Goal: Task Accomplishment & Management: Manage account settings

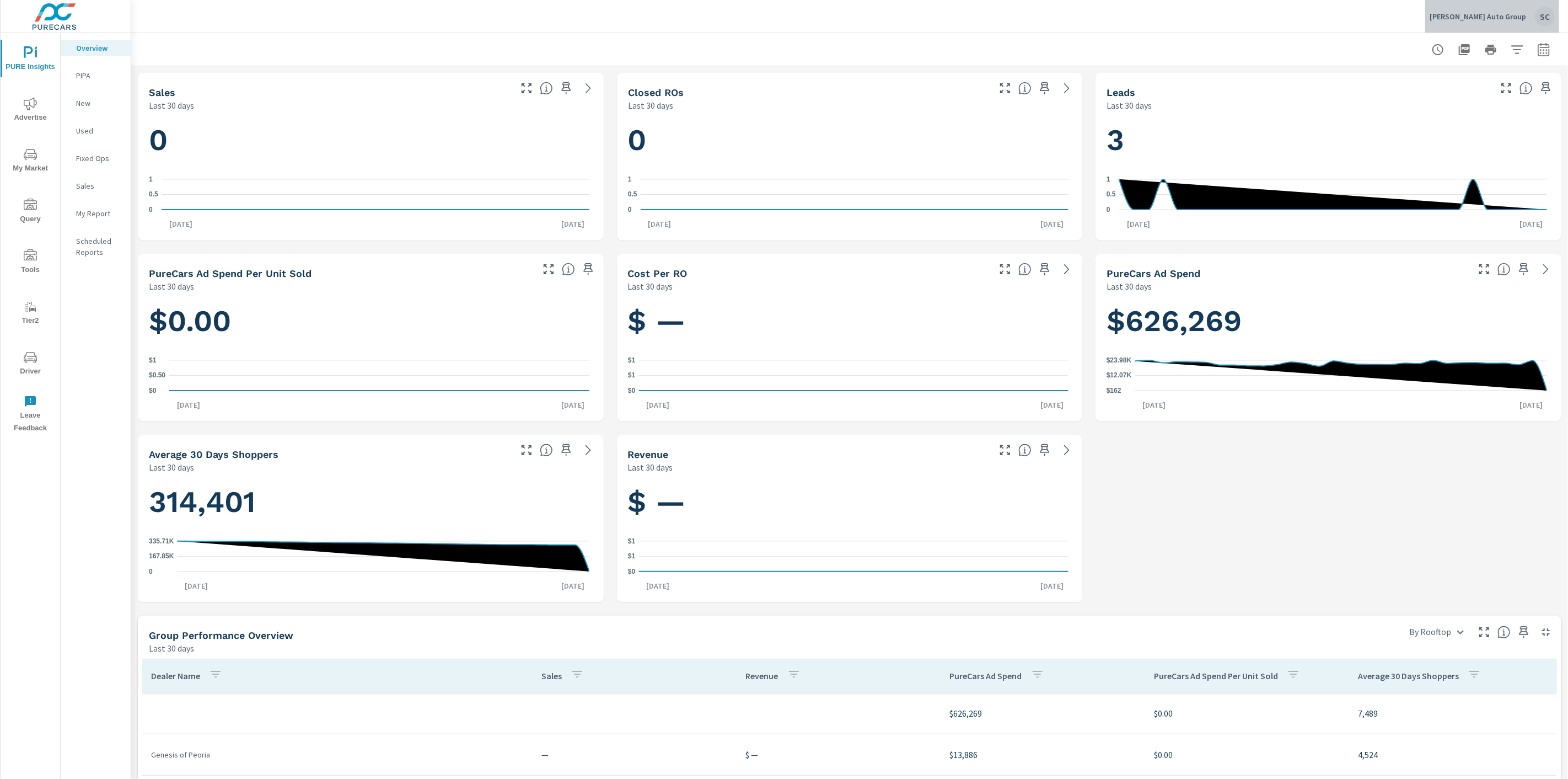
click at [1542, 20] on div "SC" at bounding box center [1544, 16] width 20 height 20
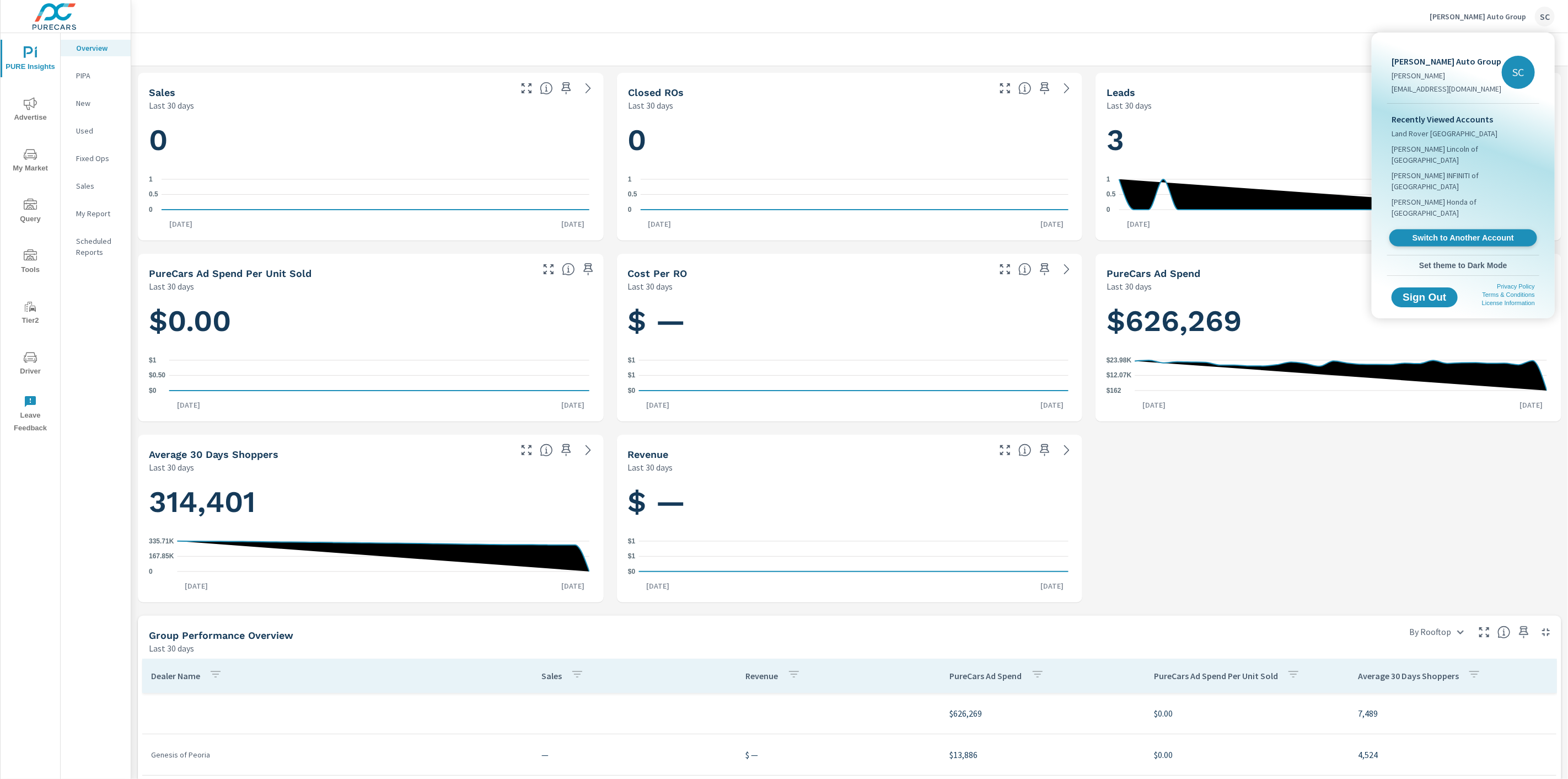
click at [1438, 232] on span "Switch to Another Account" at bounding box center [1462, 238] width 135 height 11
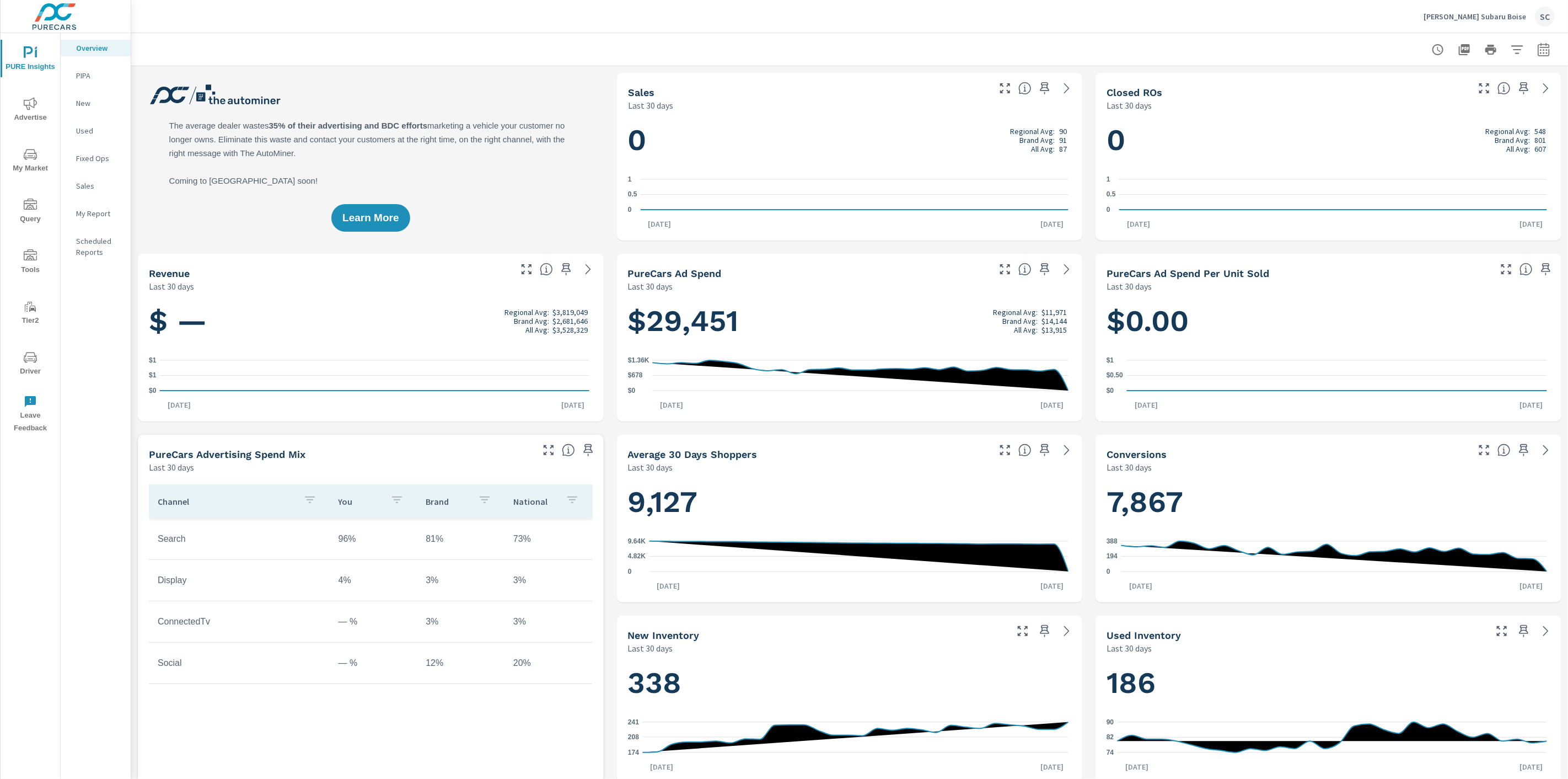
click at [27, 359] on icon "nav menu" at bounding box center [30, 357] width 13 height 13
